Goal: Book appointment/travel/reservation

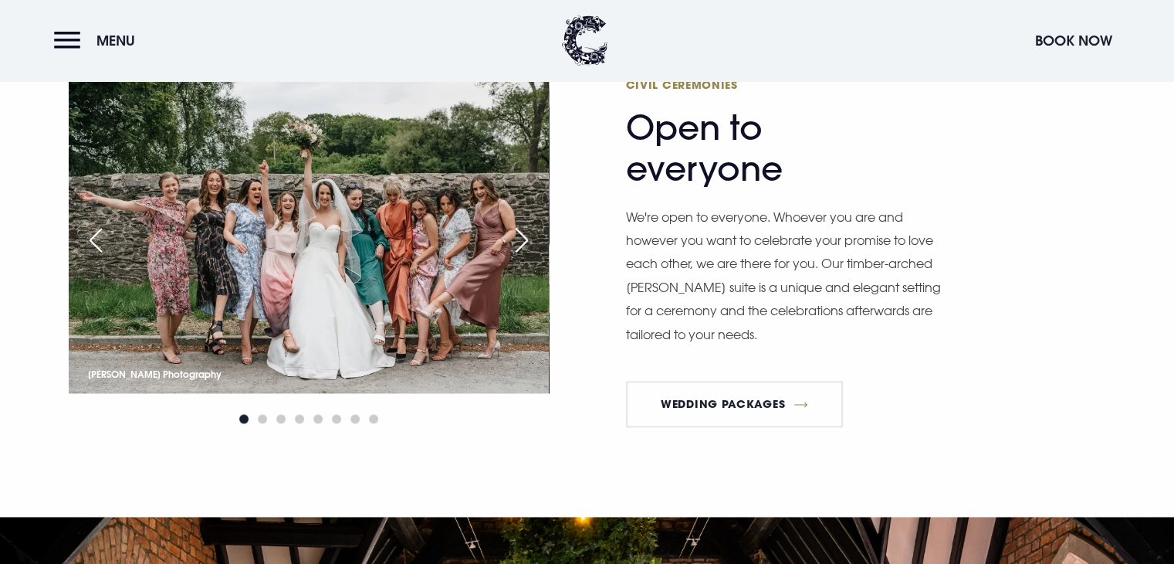
scroll to position [2161, 0]
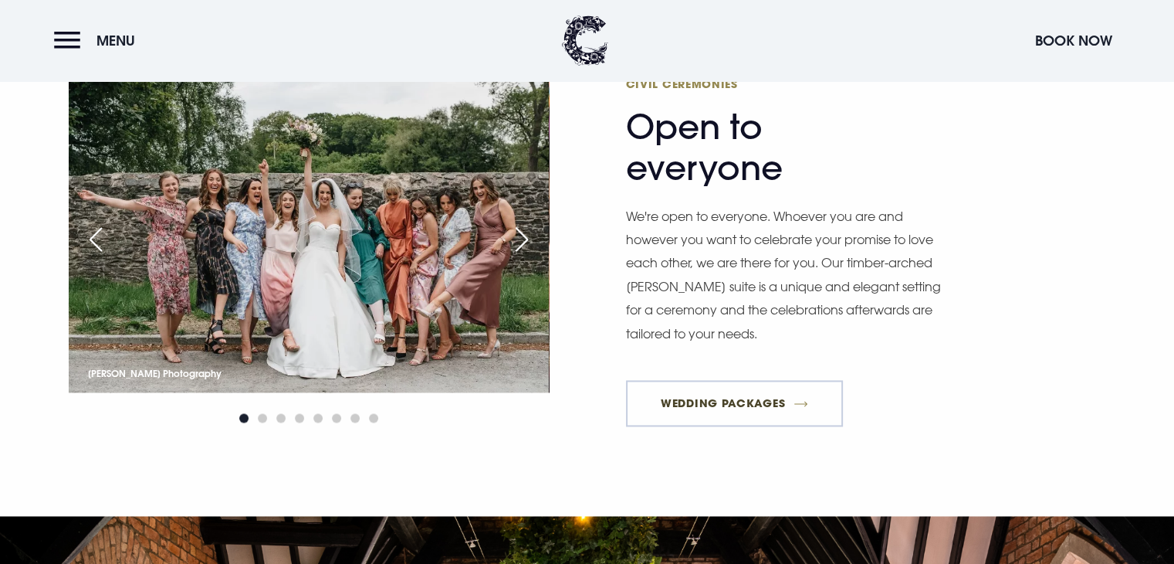
click at [794, 393] on link "Wedding Packages" at bounding box center [735, 403] width 218 height 46
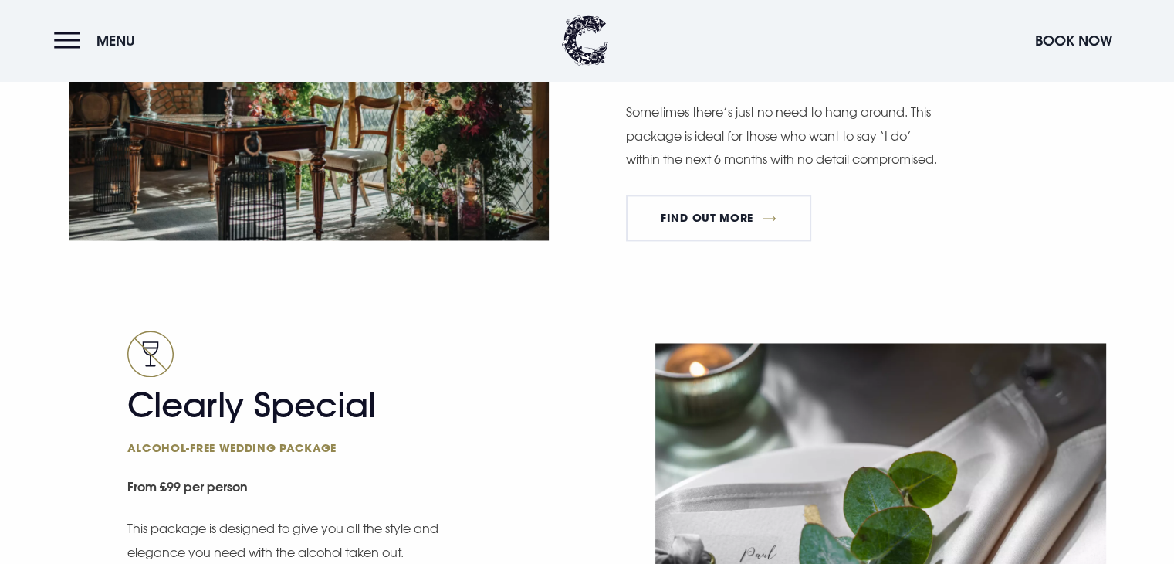
scroll to position [2547, 0]
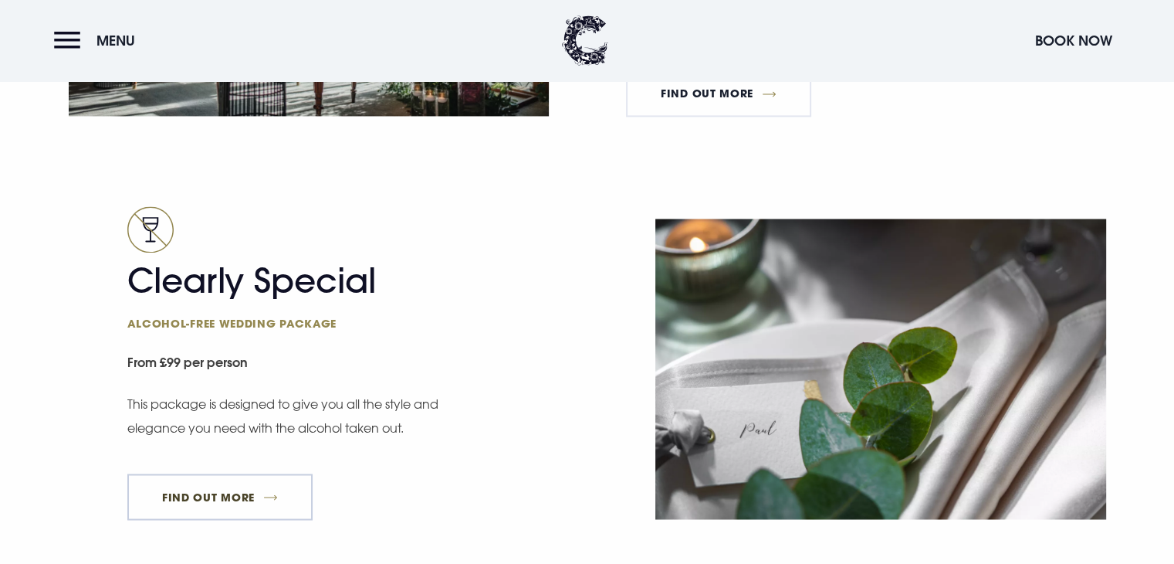
click at [272, 508] on link "FIND OUT MORE" at bounding box center [220, 496] width 186 height 46
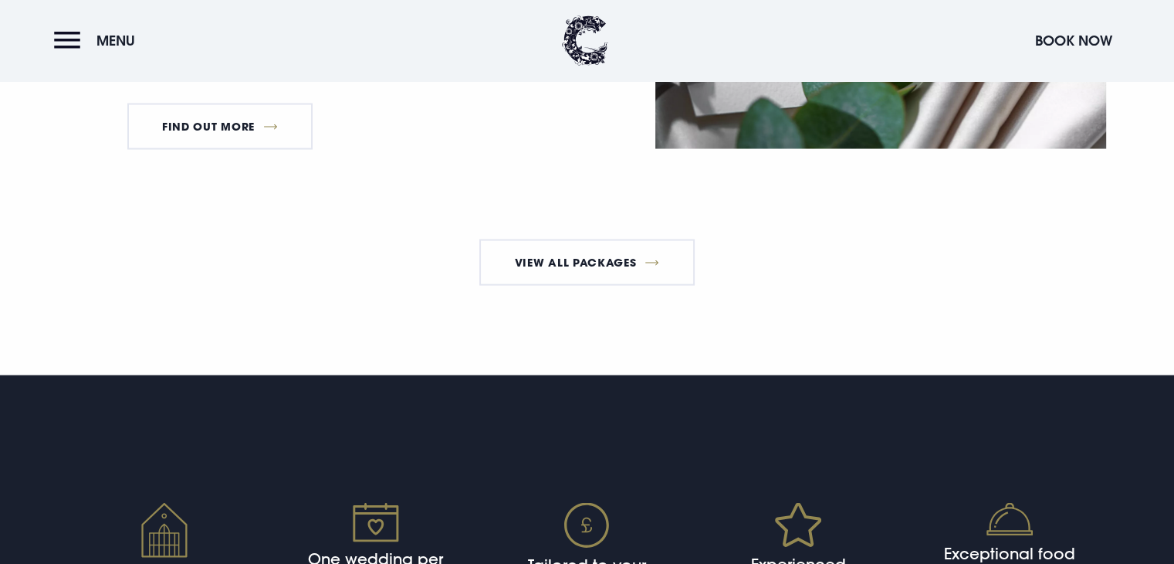
scroll to position [3011, 0]
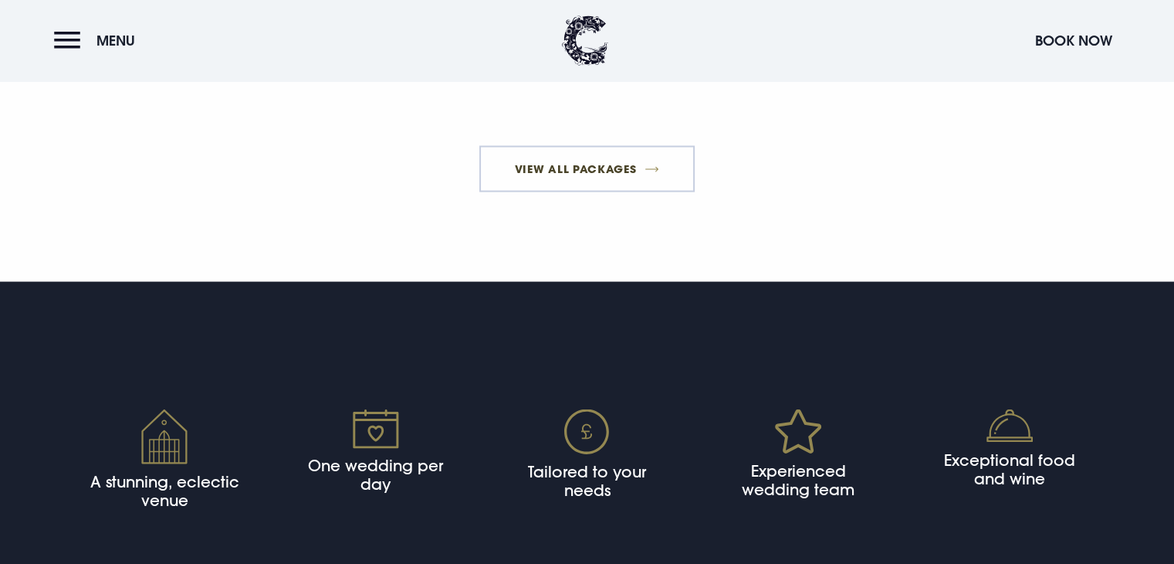
click at [593, 174] on link "View All Packages" at bounding box center [586, 169] width 215 height 46
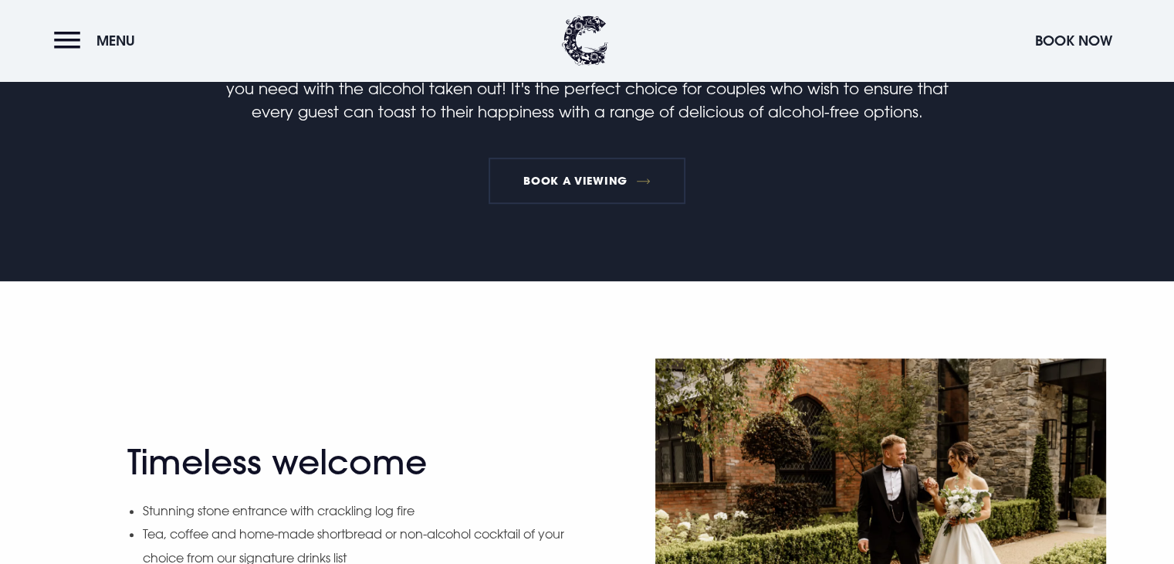
scroll to position [849, 0]
